Goal: Use online tool/utility: Utilize a website feature to perform a specific function

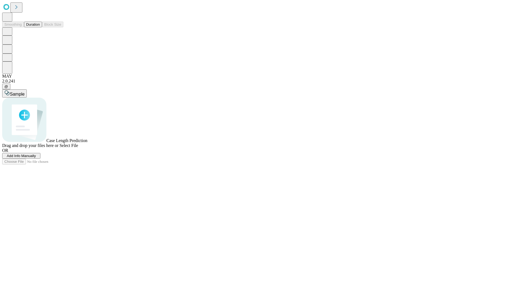
click at [40, 27] on button "Duration" at bounding box center [33, 25] width 18 height 6
click at [25, 92] on span "Sample" at bounding box center [17, 94] width 15 height 5
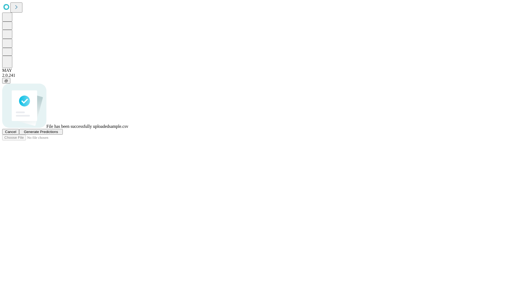
click at [58, 134] on span "Generate Predictions" at bounding box center [41, 132] width 34 height 4
